Goal: Check status

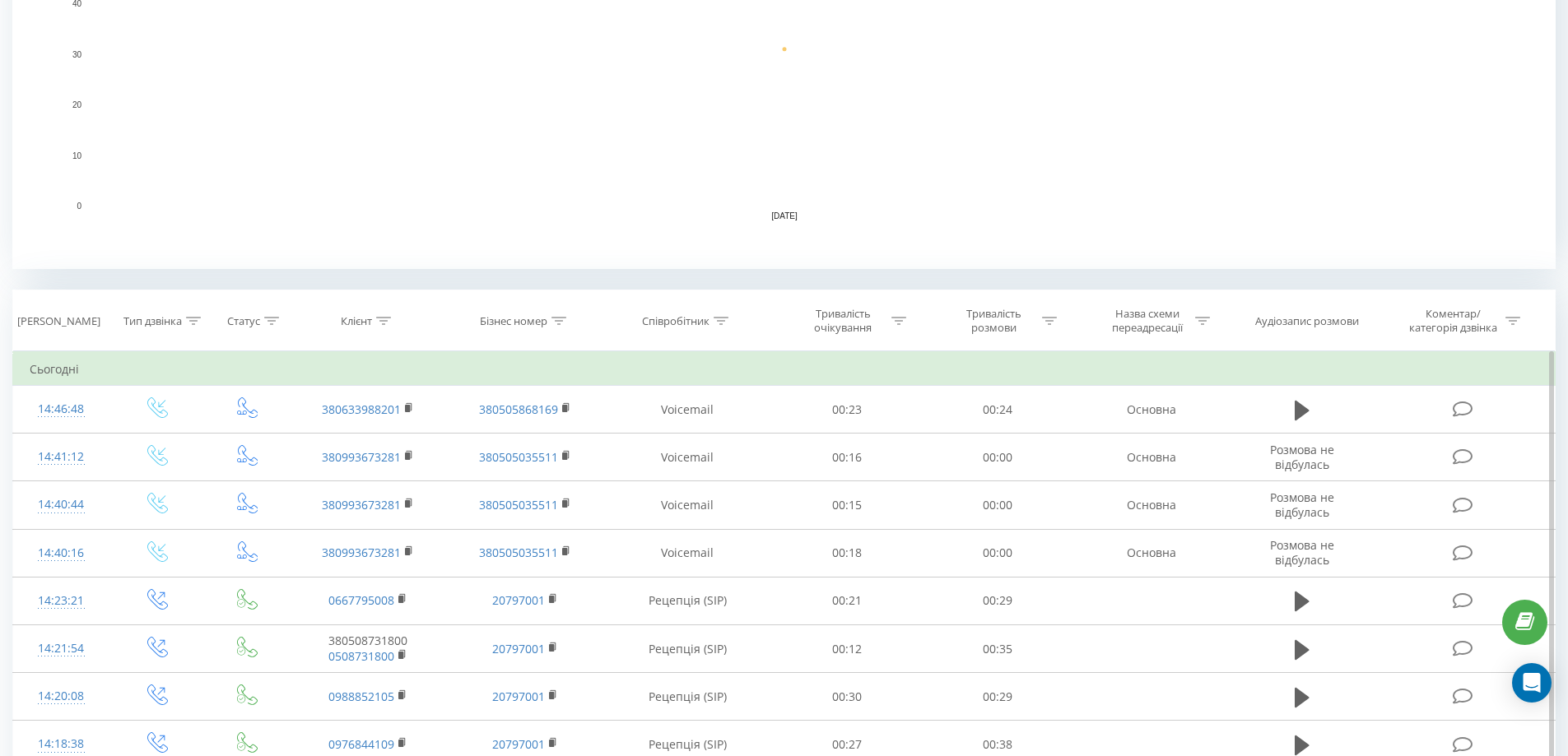
scroll to position [494, 0]
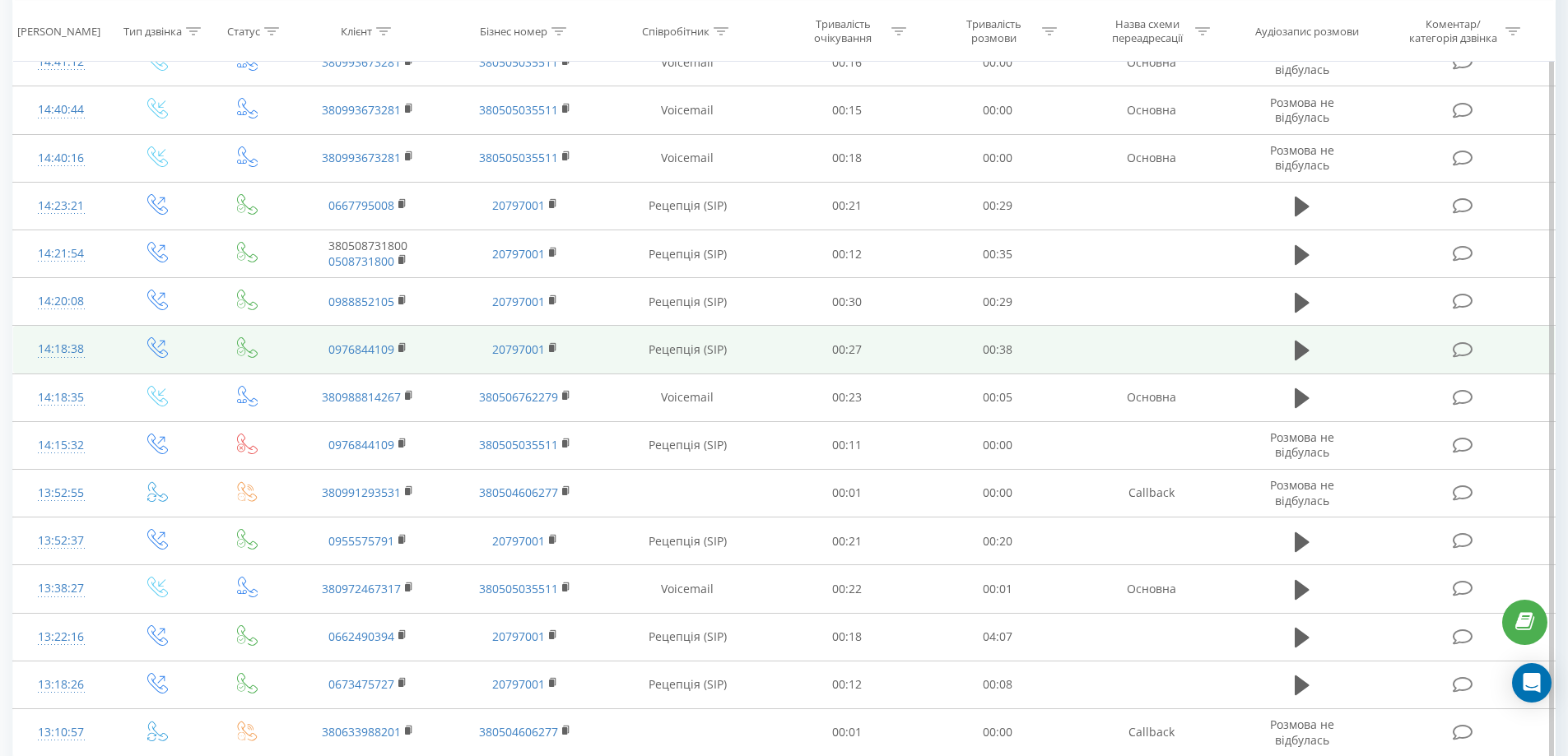
scroll to position [321, 0]
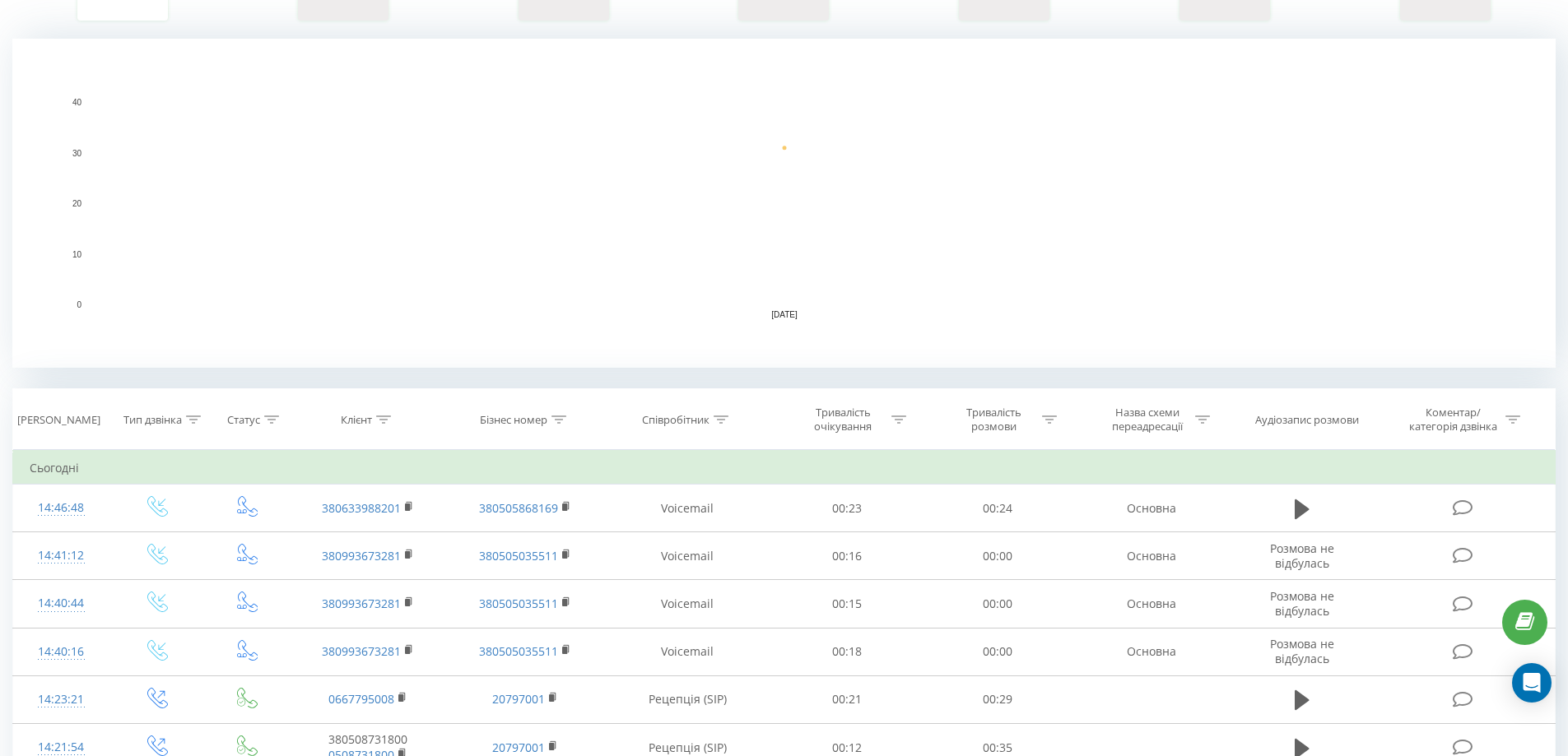
drag, startPoint x: 636, startPoint y: 358, endPoint x: 648, endPoint y: 345, distance: 17.7
click at [628, 352] on rect "A chart." at bounding box center [784, 203] width 1542 height 329
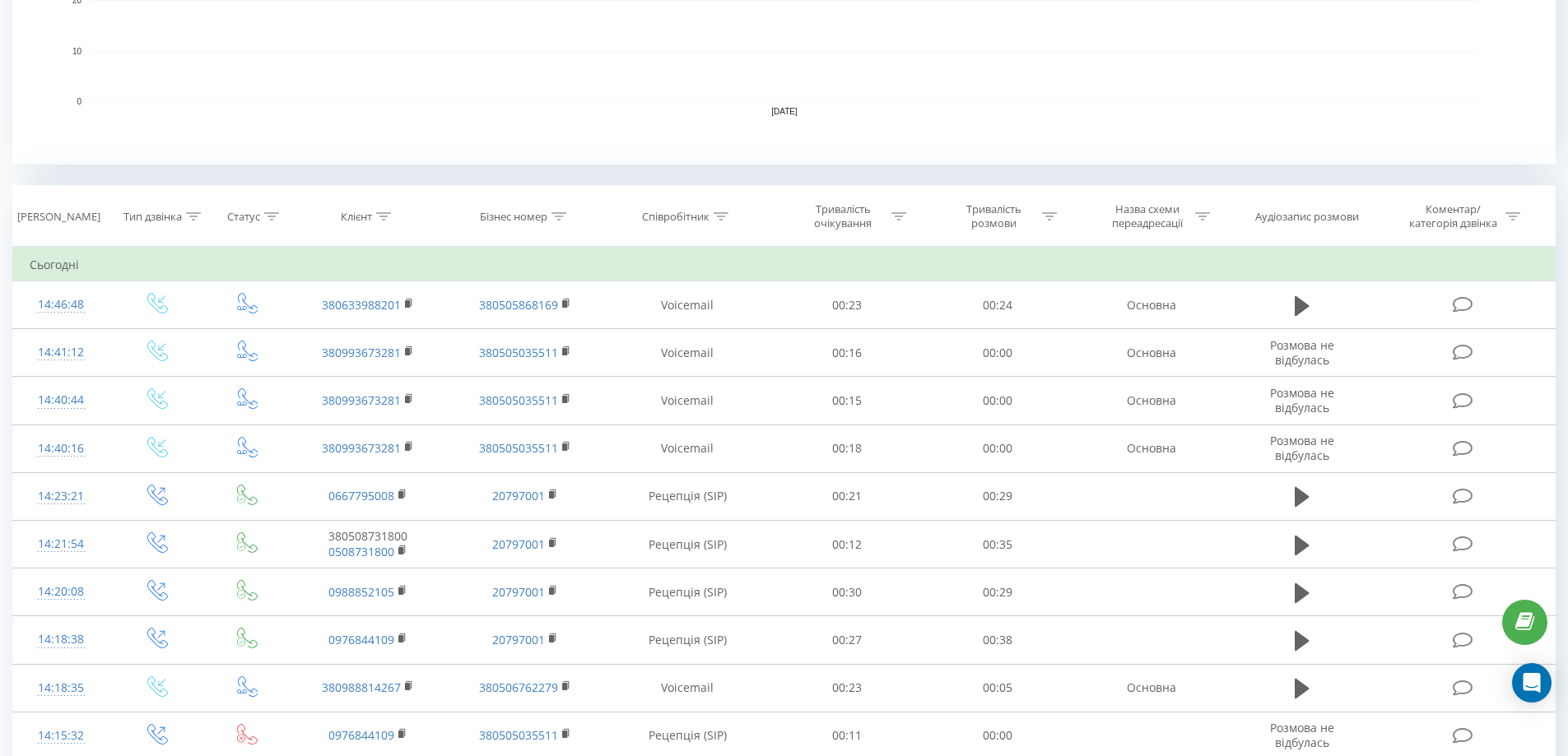
scroll to position [569, 0]
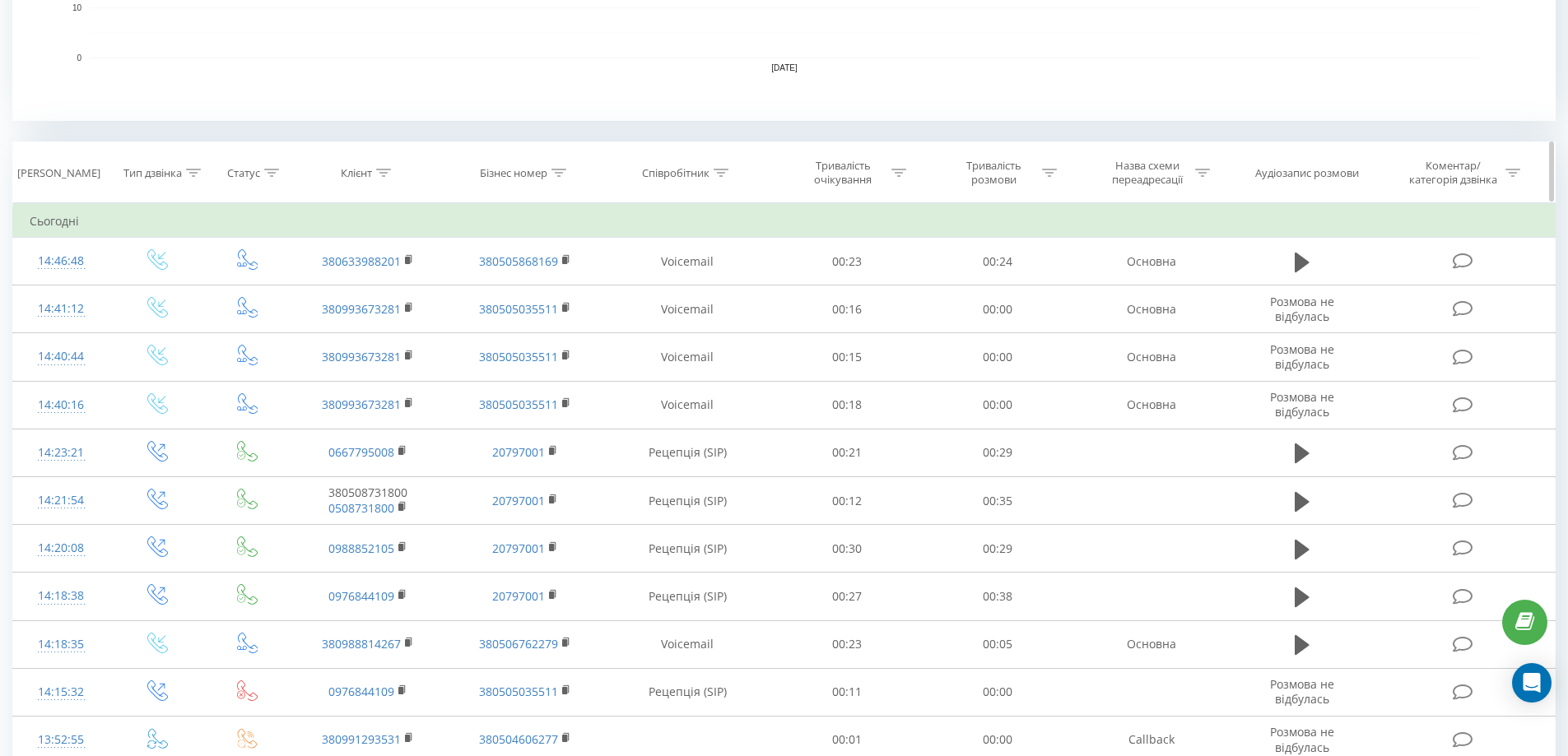
click at [394, 158] on th "Клієнт" at bounding box center [368, 172] width 157 height 61
drag, startPoint x: 442, startPoint y: 121, endPoint x: 485, endPoint y: 161, distance: 58.7
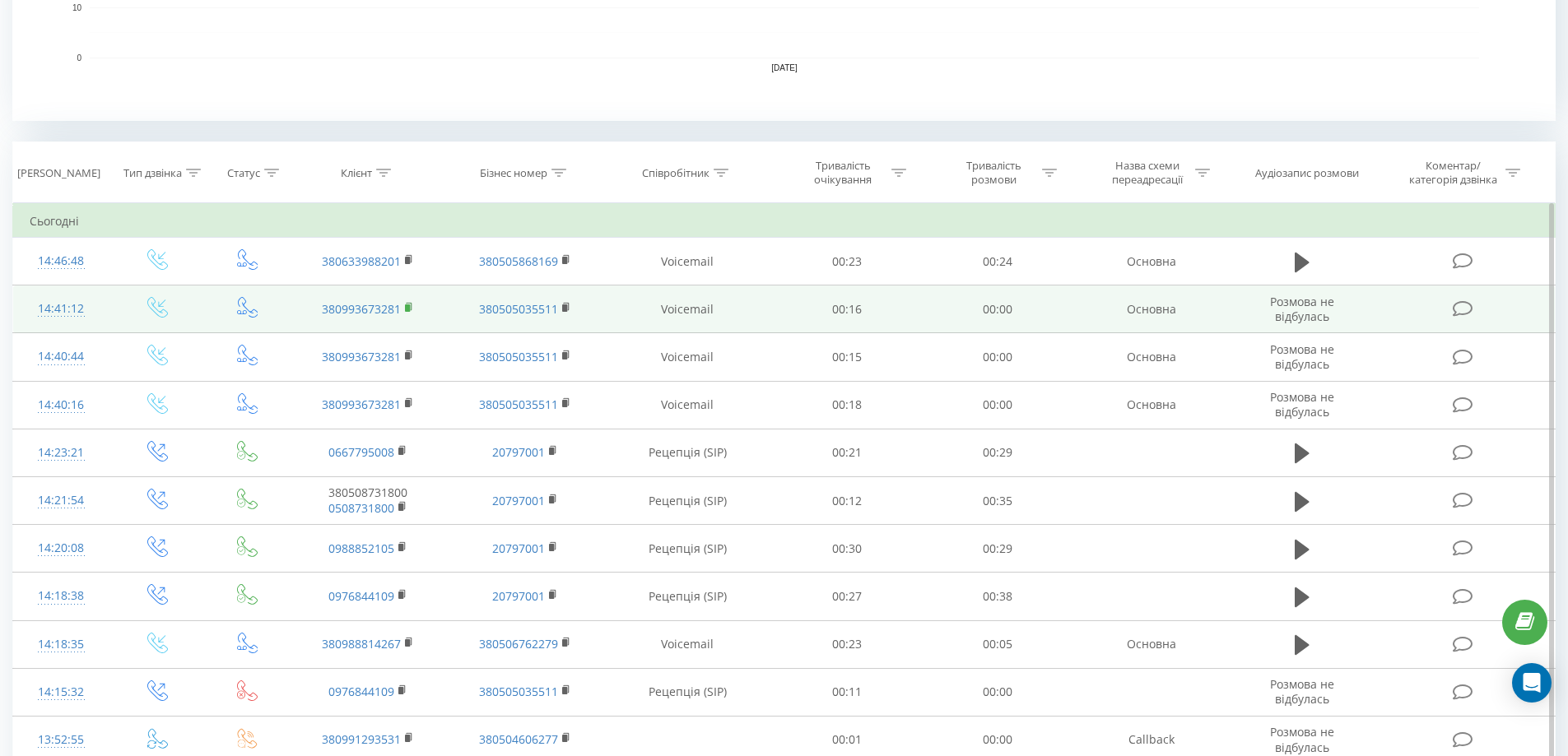
click at [411, 307] on icon at bounding box center [409, 308] width 9 height 12
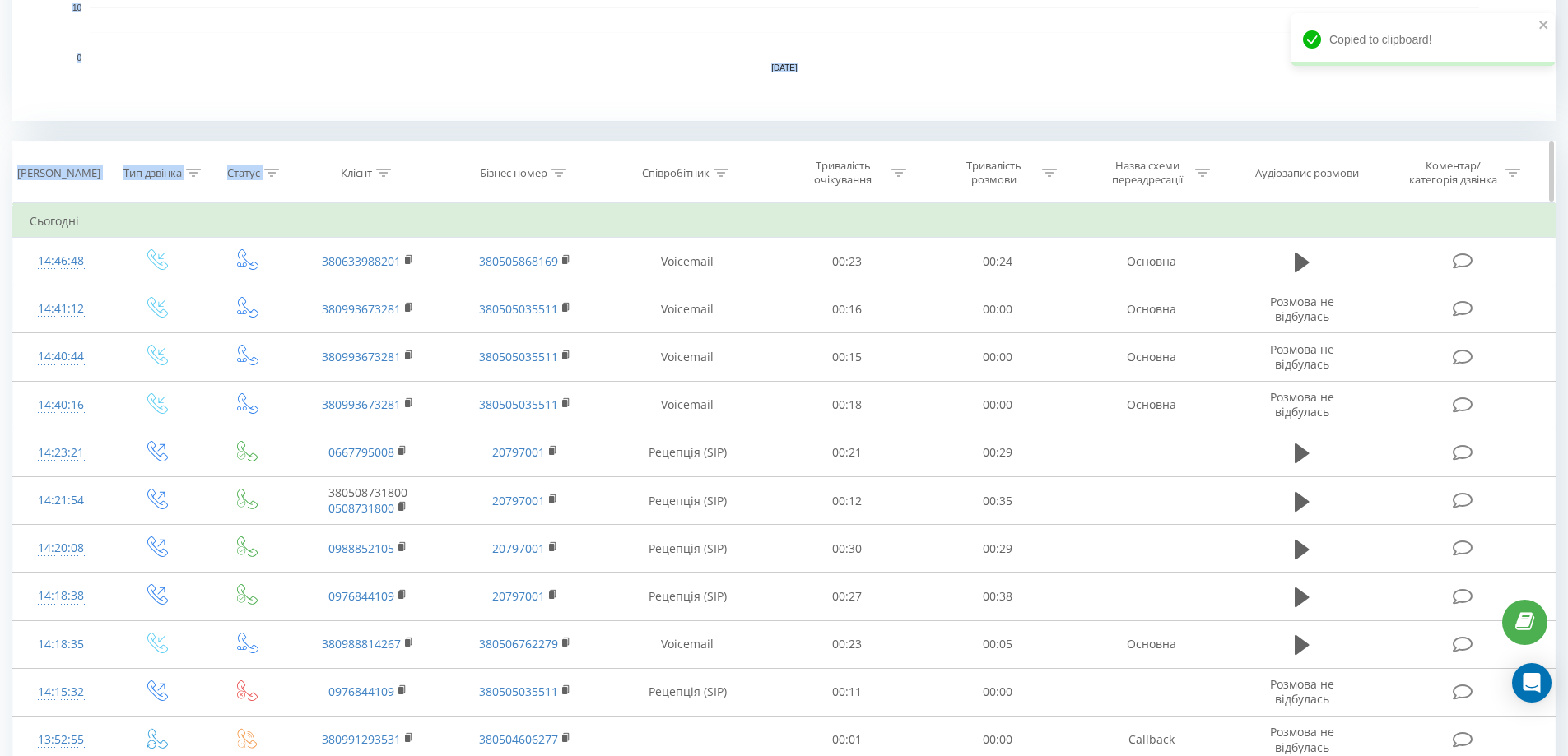
drag, startPoint x: 307, startPoint y: 172, endPoint x: 295, endPoint y: 172, distance: 12.0
click at [307, 172] on div "Всі дзвінки Основний Графік Експорт .csv .xls .xlsx 21.08.2025 - 21.08.2025 Кол…" at bounding box center [784, 489] width 1542 height 2015
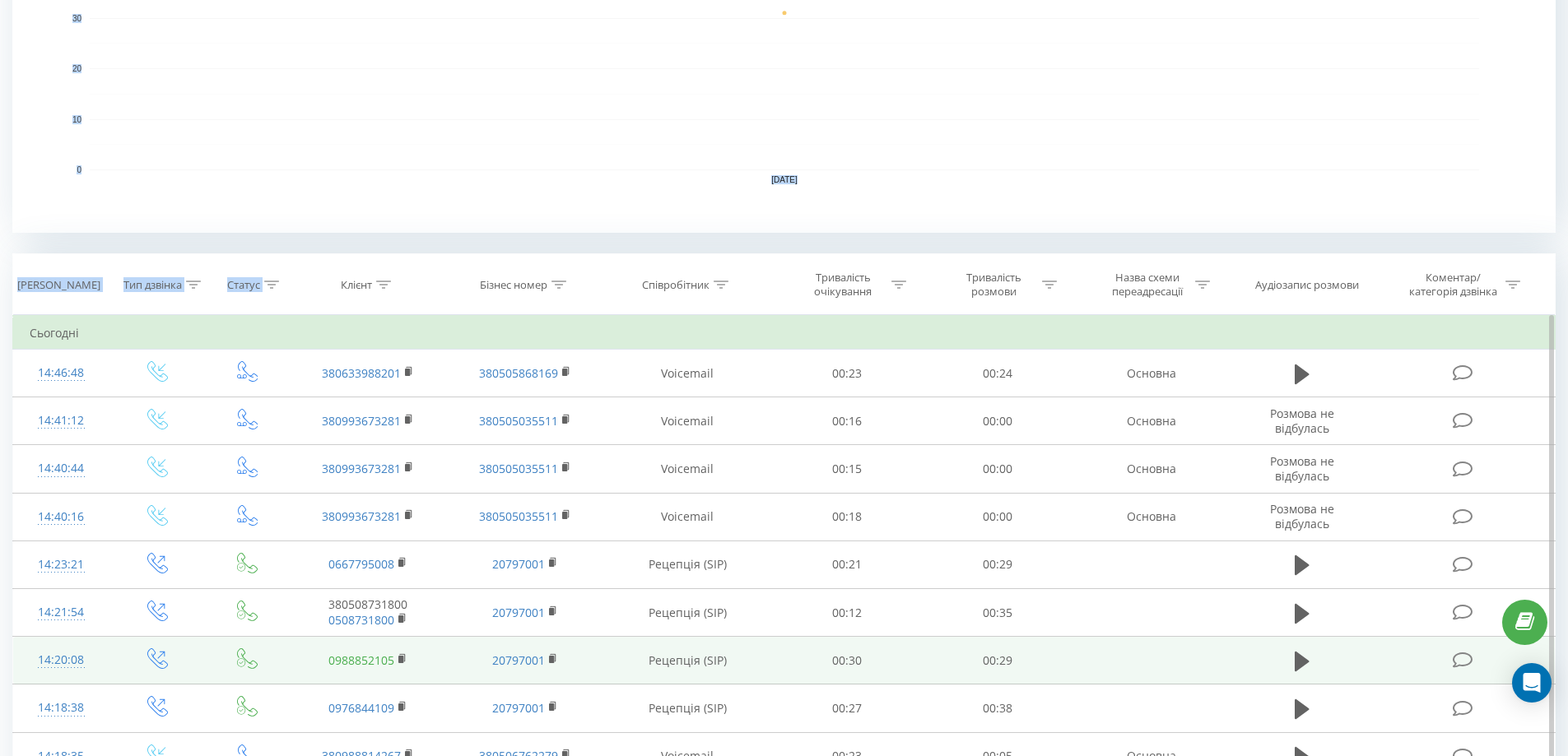
scroll to position [240, 0]
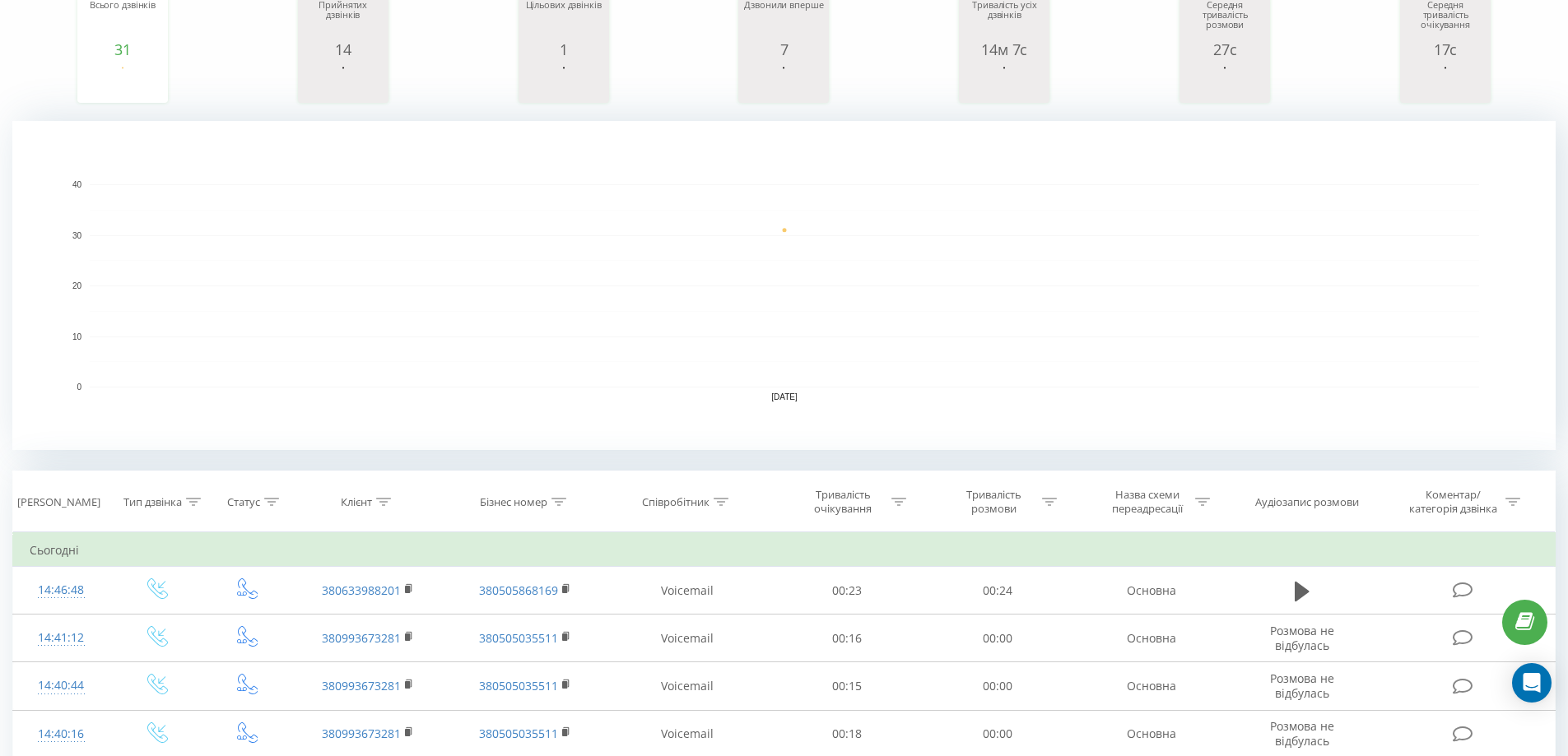
click at [335, 347] on rect "A chart." at bounding box center [784, 286] width 1389 height 203
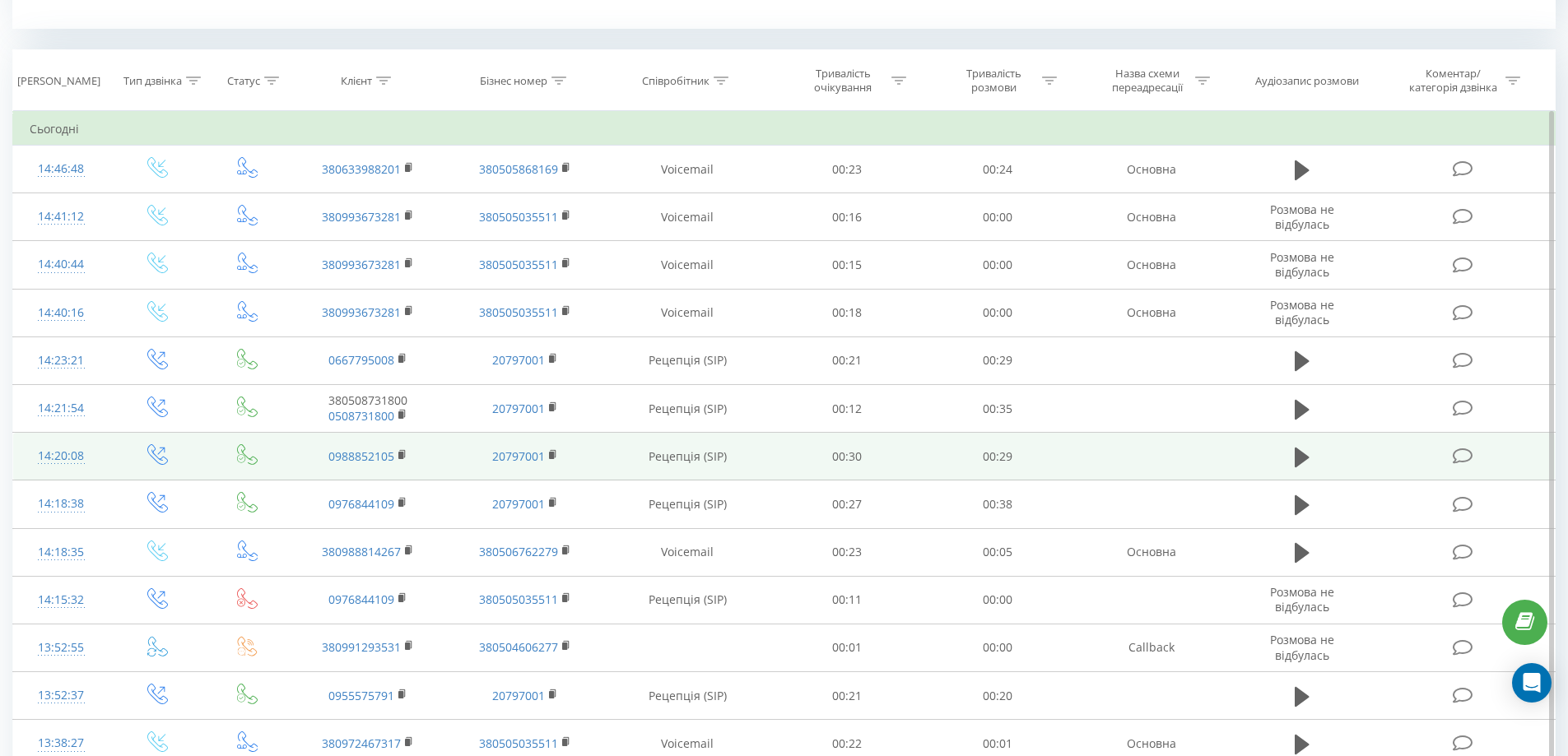
scroll to position [733, 0]
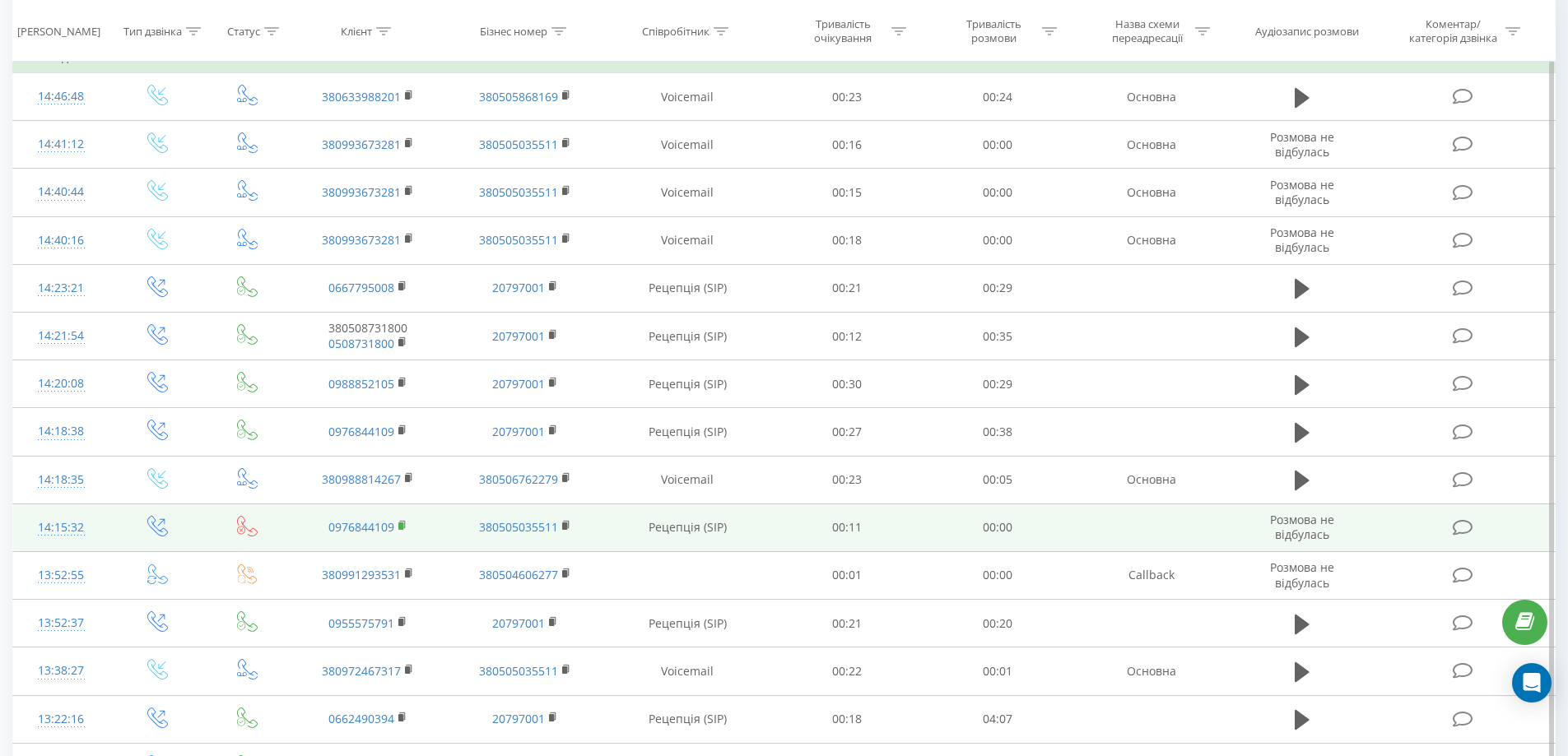
click at [401, 521] on icon at bounding box center [403, 525] width 6 height 8
